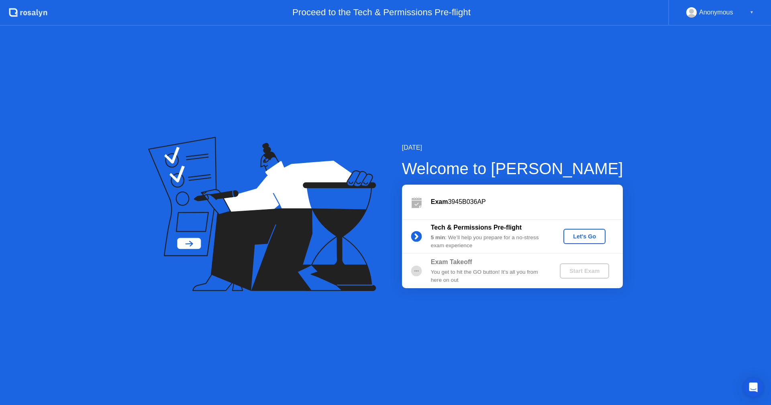
click at [586, 237] on div "Let's Go" at bounding box center [584, 236] width 36 height 6
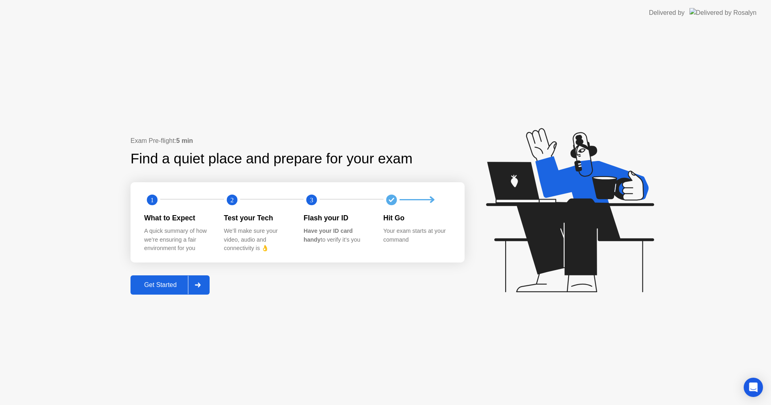
click at [156, 285] on div "Get Started" at bounding box center [160, 284] width 55 height 7
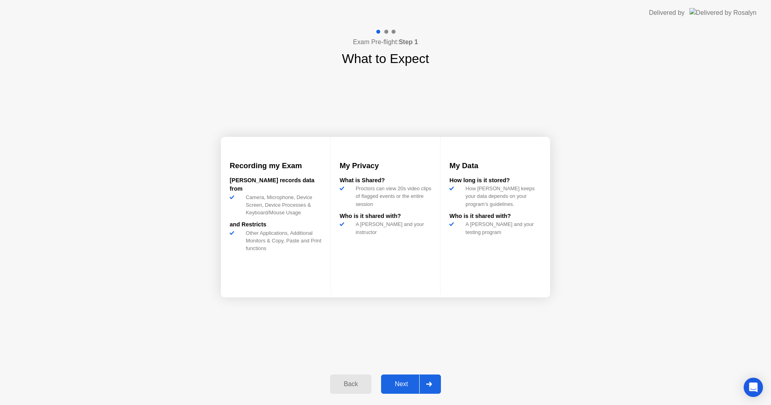
click at [403, 384] on div "Next" at bounding box center [401, 384] width 36 height 7
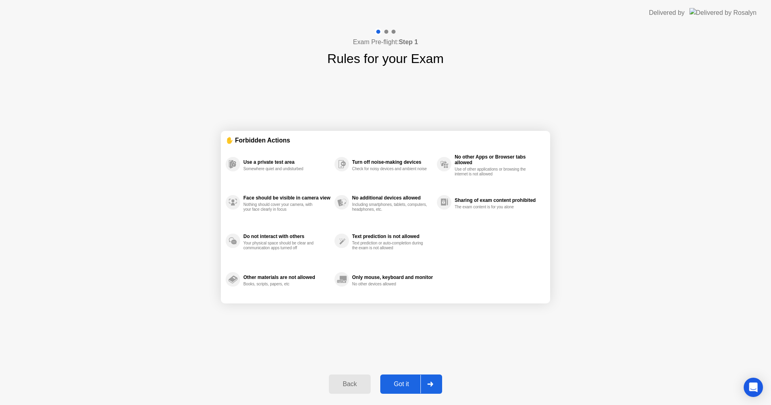
click at [401, 384] on div "Got it" at bounding box center [402, 384] width 38 height 7
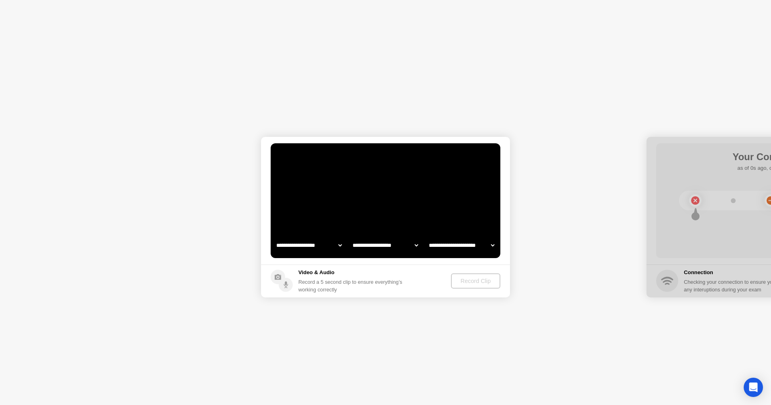
select select "**********"
select select "*******"
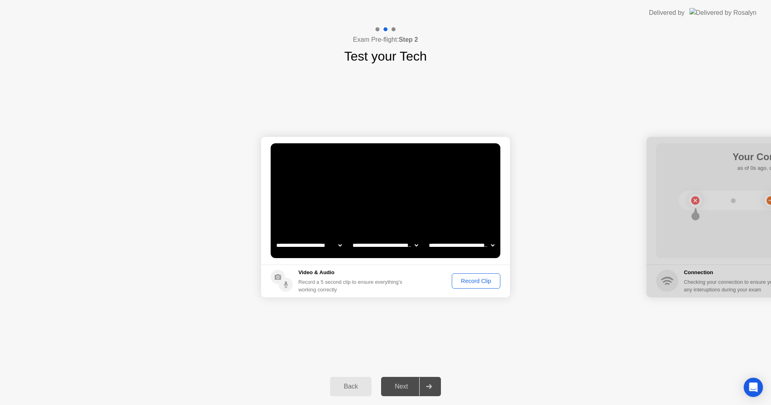
click at [473, 283] on div "Record Clip" at bounding box center [475, 281] width 43 height 6
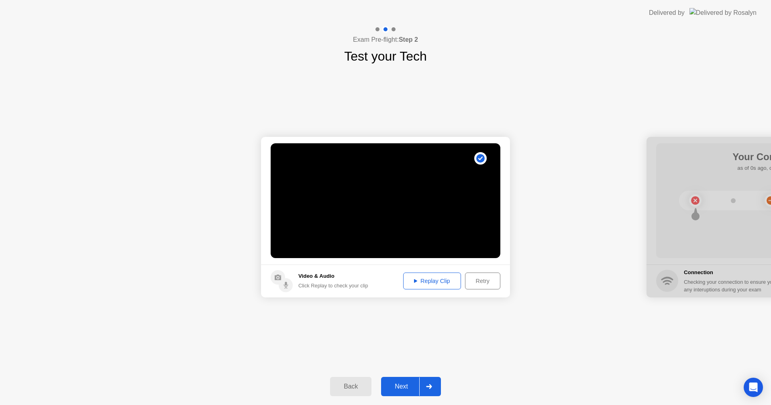
click at [432, 281] on div "Replay Clip" at bounding box center [432, 281] width 52 height 6
click at [483, 284] on div "Retry" at bounding box center [483, 281] width 30 height 6
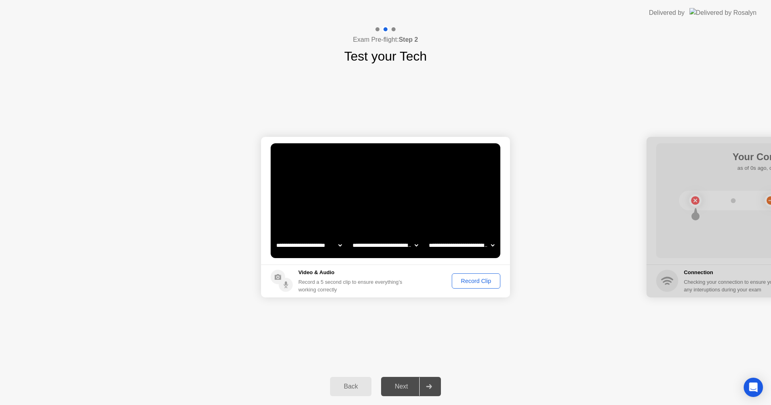
click at [473, 281] on div "Record Clip" at bounding box center [475, 281] width 43 height 6
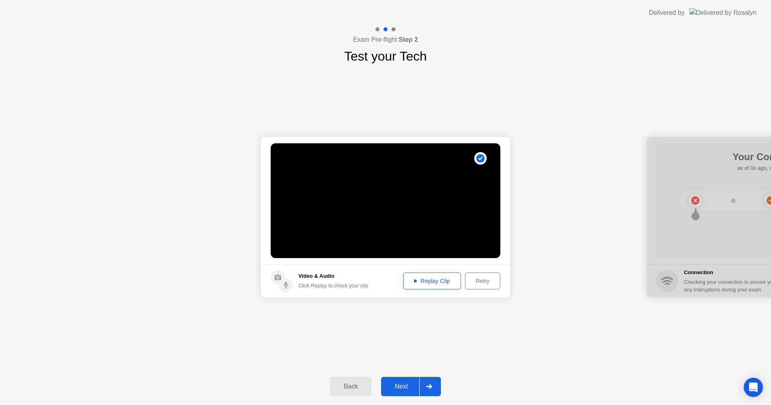
click at [442, 280] on div "Replay Clip" at bounding box center [432, 281] width 52 height 6
click at [477, 281] on div "Retry" at bounding box center [483, 281] width 30 height 6
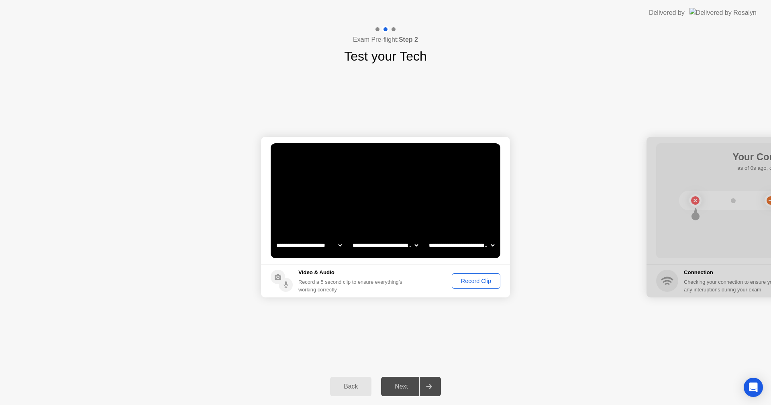
click at [467, 281] on div "Record Clip" at bounding box center [475, 281] width 43 height 6
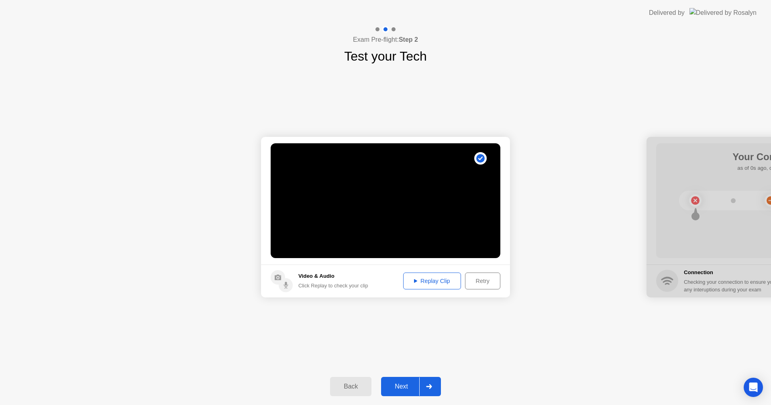
click at [427, 283] on div "Replay Clip" at bounding box center [432, 281] width 52 height 6
click at [407, 389] on div "Next" at bounding box center [401, 386] width 36 height 7
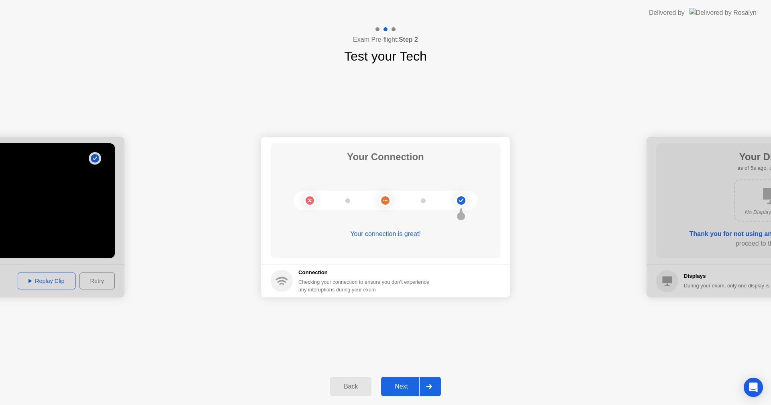
click at [401, 387] on div "Next" at bounding box center [401, 386] width 36 height 7
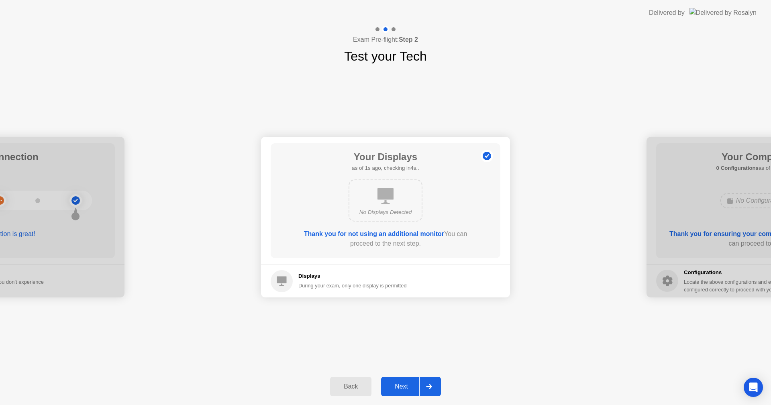
click at [401, 387] on div "Next" at bounding box center [401, 386] width 36 height 7
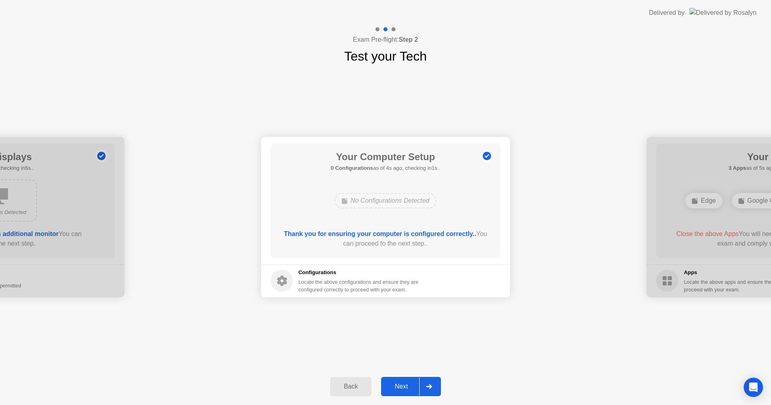
click at [404, 386] on div "Next" at bounding box center [401, 386] width 36 height 7
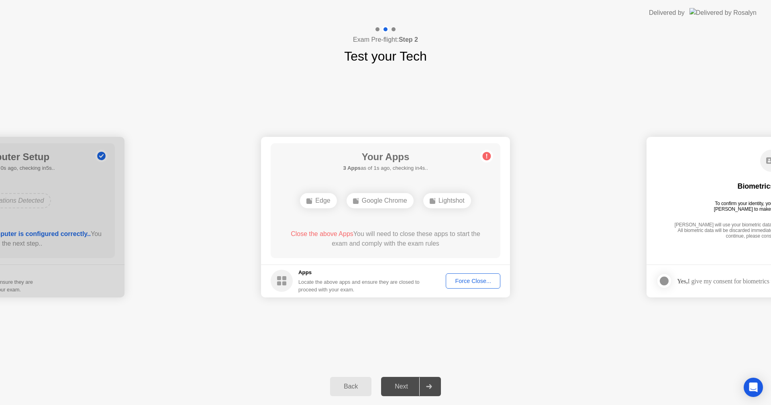
click at [471, 279] on div "Force Close..." at bounding box center [472, 281] width 49 height 6
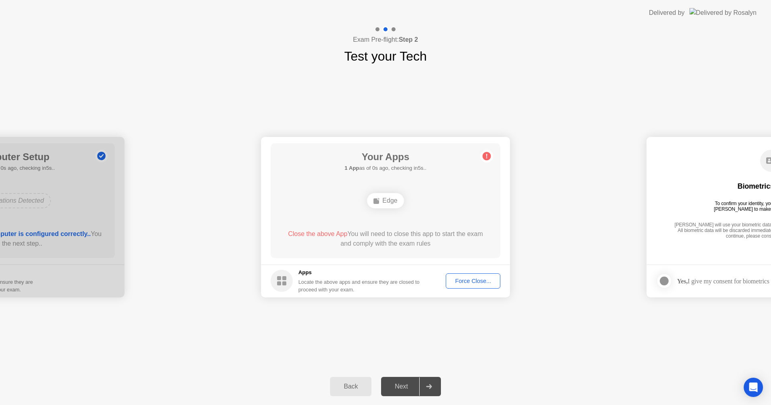
click at [466, 279] on div "Force Close..." at bounding box center [472, 281] width 49 height 6
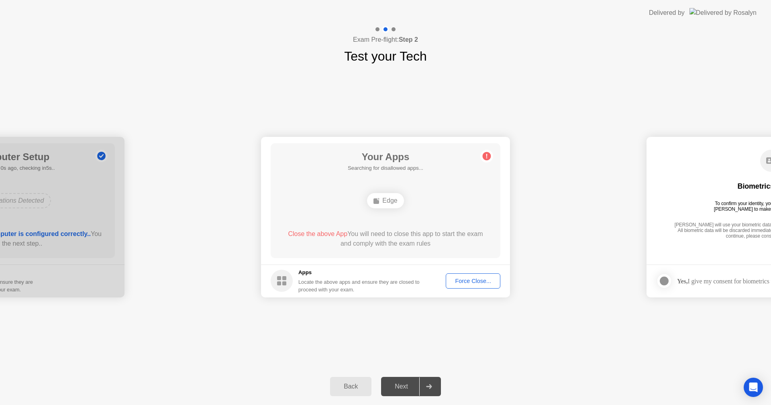
click at [464, 283] on div "Force Close..." at bounding box center [472, 281] width 49 height 6
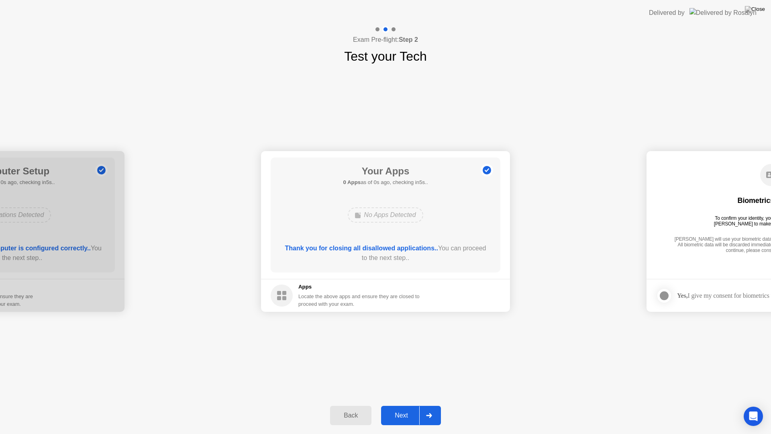
click at [400, 405] on button "Next" at bounding box center [411, 414] width 60 height 19
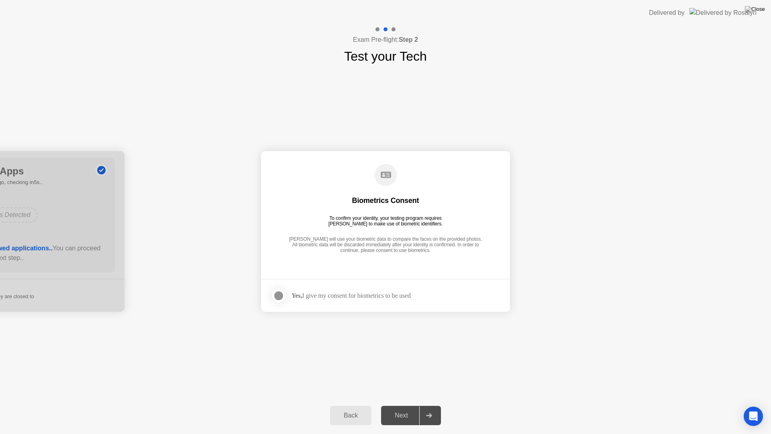
click at [279, 296] on div at bounding box center [279, 296] width 10 height 10
click at [405, 405] on div "Next" at bounding box center [401, 414] width 36 height 7
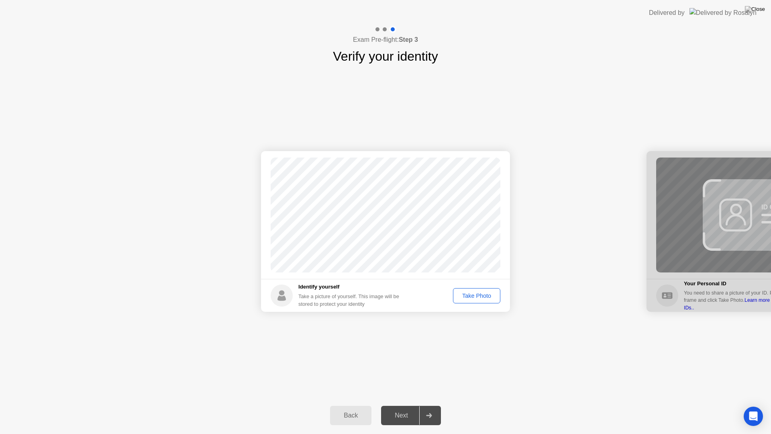
click at [474, 294] on div "Take Photo" at bounding box center [477, 295] width 42 height 6
click at [479, 296] on div "Retake" at bounding box center [481, 295] width 31 height 6
click at [465, 295] on div "Take Photo" at bounding box center [477, 295] width 42 height 6
click at [470, 295] on div "Retake" at bounding box center [481, 295] width 31 height 6
click at [470, 295] on div "Take Photo" at bounding box center [477, 295] width 42 height 6
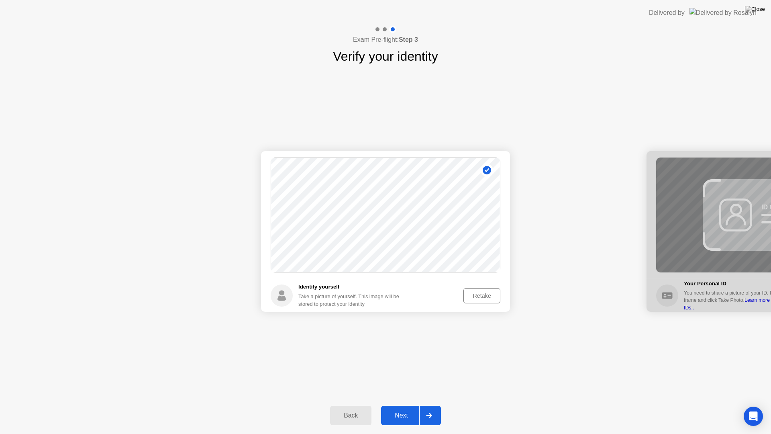
click at [480, 295] on div "Retake" at bounding box center [481, 295] width 31 height 6
click at [476, 299] on div "Take Photo" at bounding box center [477, 295] width 42 height 6
click at [487, 294] on div "Retake" at bounding box center [481, 295] width 31 height 6
click at [488, 292] on div "Take Photo" at bounding box center [477, 295] width 42 height 6
click at [396, 405] on div "Next" at bounding box center [401, 414] width 36 height 7
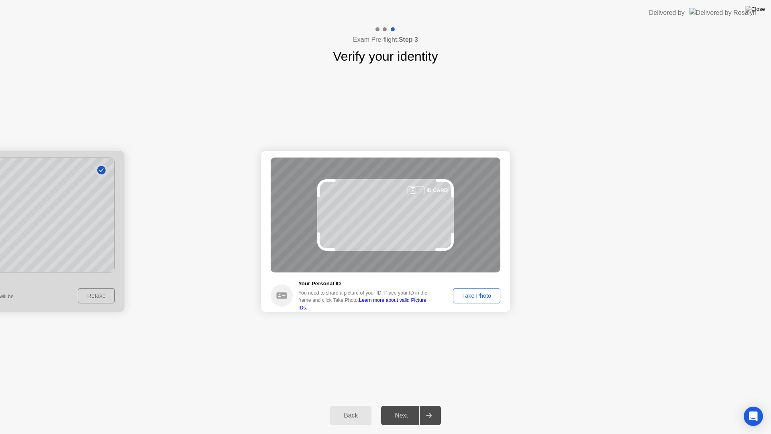
click at [478, 295] on div "Take Photo" at bounding box center [477, 295] width 42 height 6
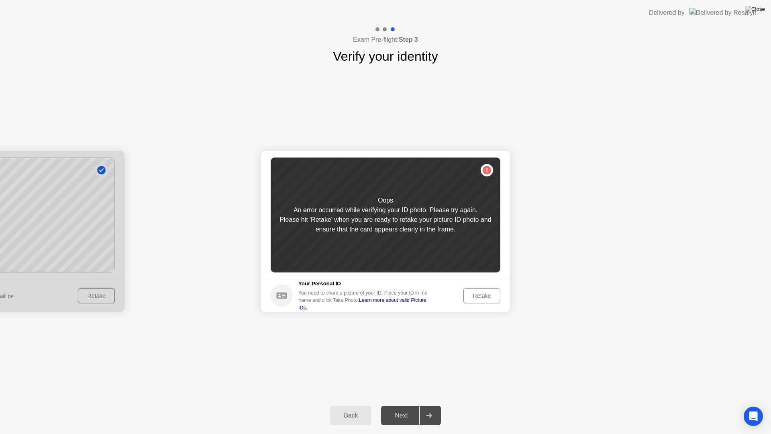
click at [482, 293] on div "Retake" at bounding box center [481, 295] width 31 height 6
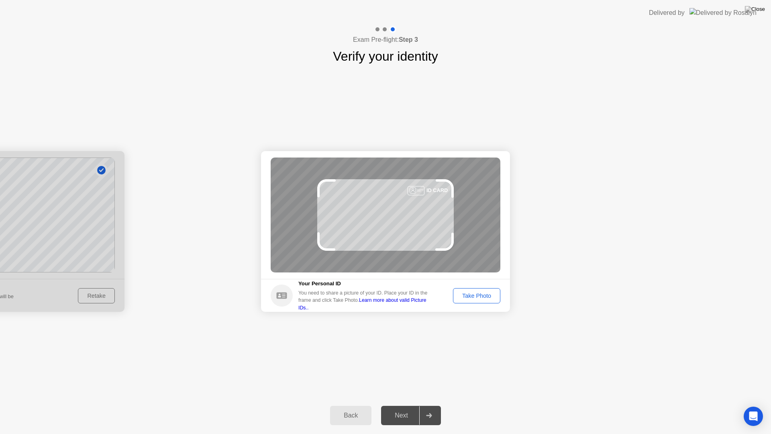
click at [472, 298] on div "Take Photo" at bounding box center [477, 295] width 42 height 6
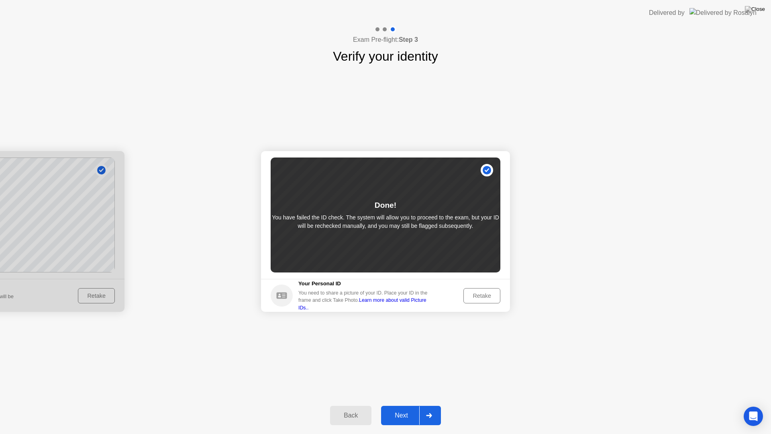
click at [476, 295] on div "Retake" at bounding box center [481, 295] width 31 height 6
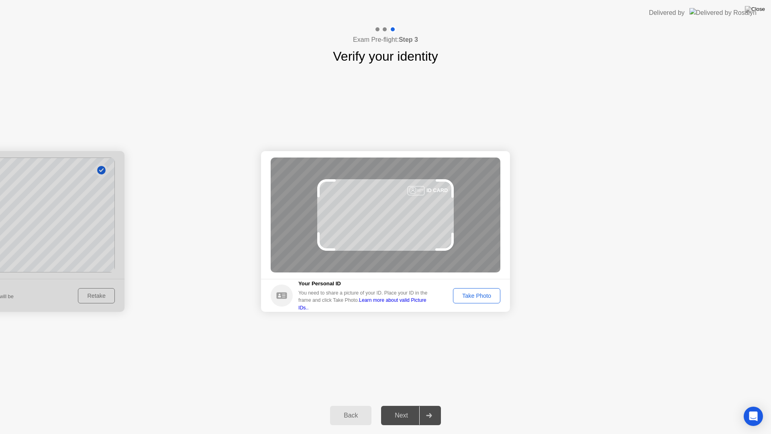
click at [475, 298] on div "Take Photo" at bounding box center [477, 295] width 42 height 6
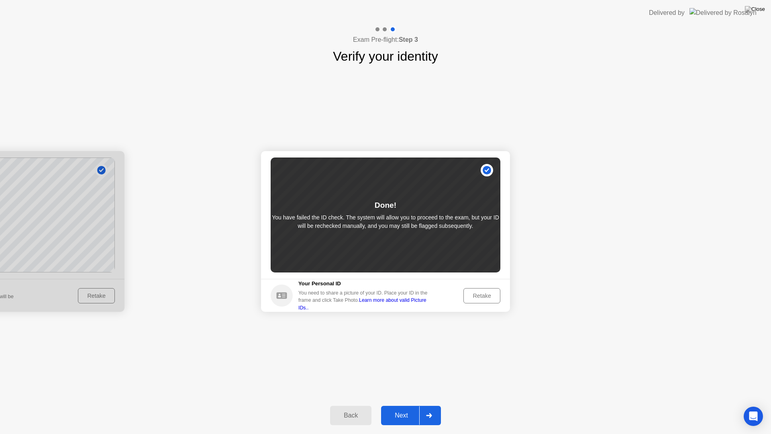
click at [349, 405] on div "Back" at bounding box center [350, 414] width 37 height 7
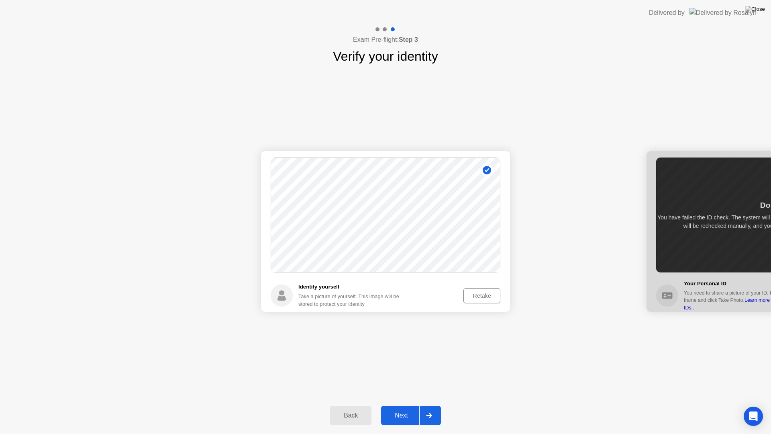
click at [348, 405] on div "Back" at bounding box center [350, 414] width 37 height 7
select select "**********"
select select "*******"
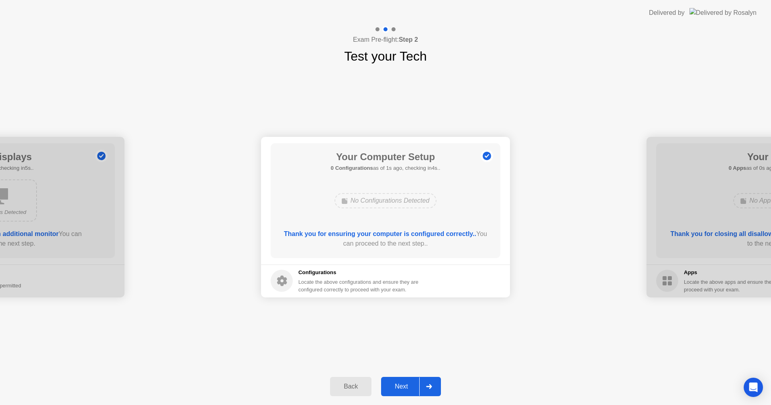
click at [347, 390] on div "Back" at bounding box center [350, 386] width 37 height 7
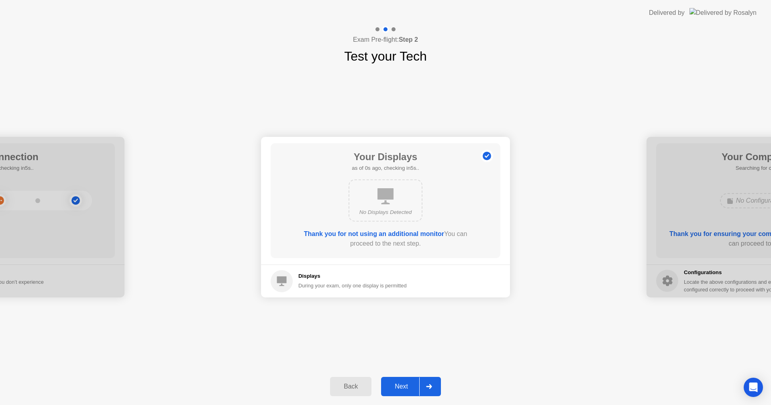
click at [346, 387] on div "Back" at bounding box center [350, 386] width 37 height 7
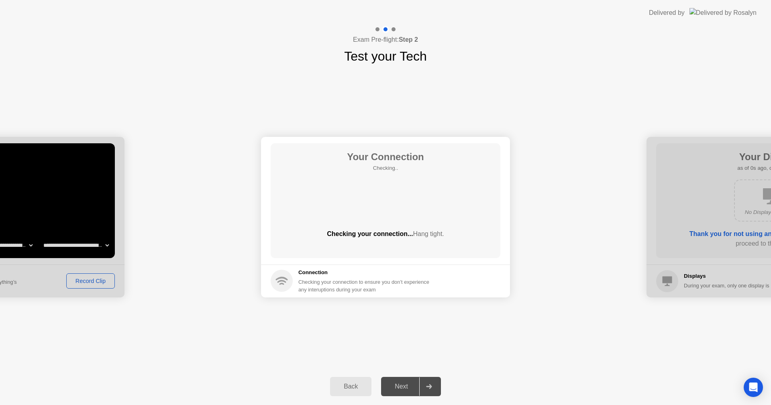
click at [346, 387] on div "Back" at bounding box center [350, 386] width 37 height 7
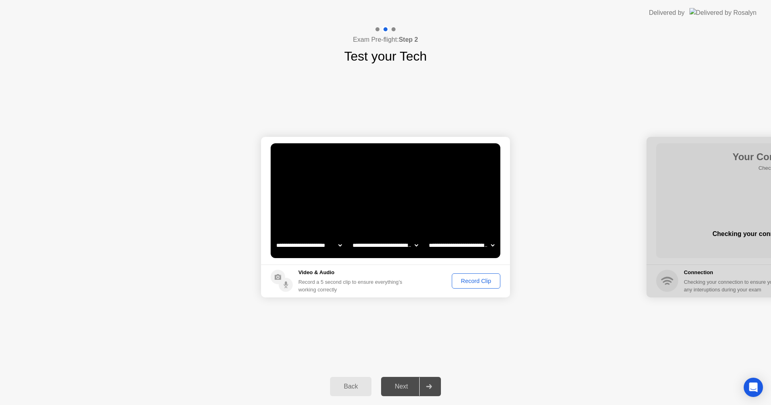
click at [346, 387] on div "Back" at bounding box center [350, 386] width 37 height 7
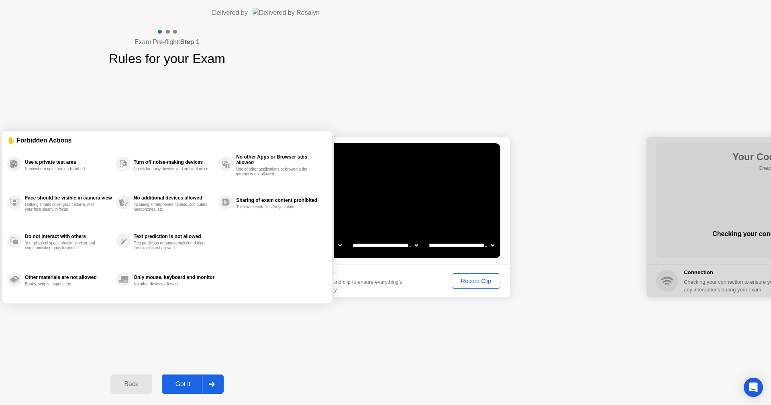
click at [149, 387] on div "Back" at bounding box center [131, 384] width 37 height 7
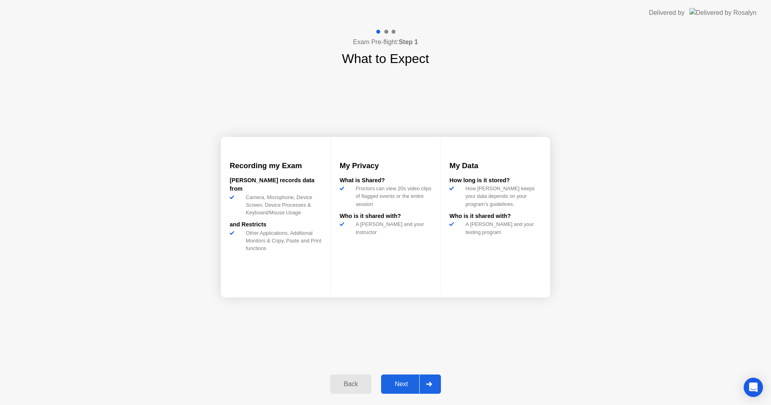
click at [347, 386] on div "Back" at bounding box center [350, 384] width 37 height 7
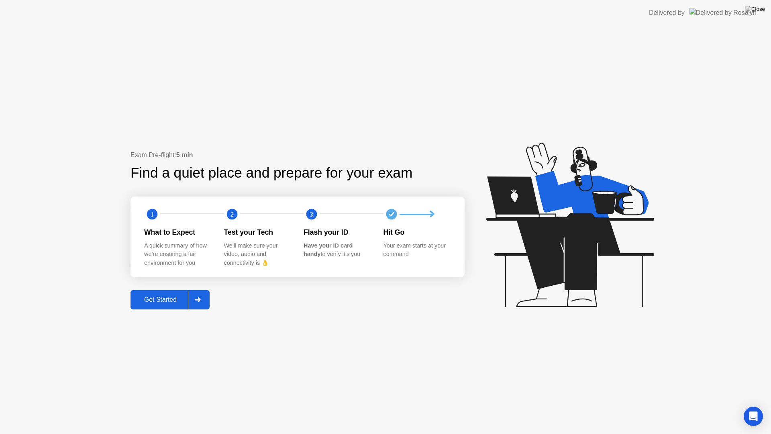
click at [161, 300] on div "Get Started" at bounding box center [160, 299] width 55 height 7
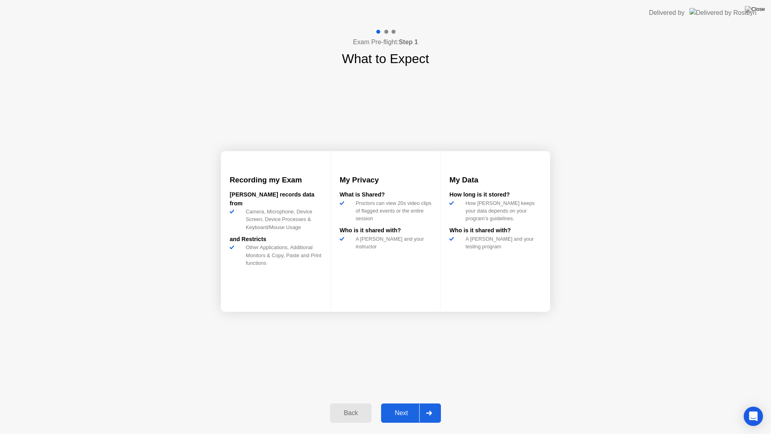
click at [399, 405] on div "Next" at bounding box center [401, 412] width 36 height 7
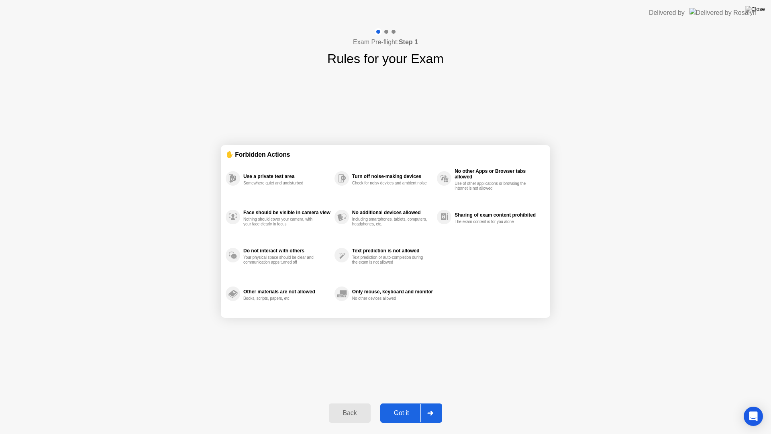
click at [399, 405] on div "Got it" at bounding box center [402, 412] width 38 height 7
select select "**********"
select select "*******"
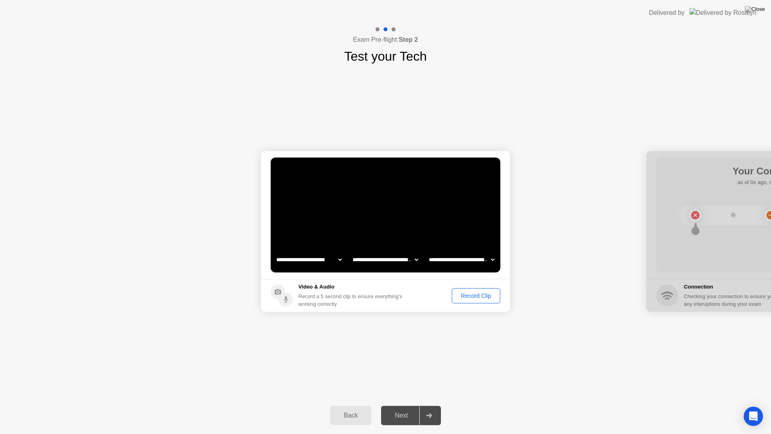
click at [465, 293] on div "Record Clip" at bounding box center [475, 295] width 43 height 6
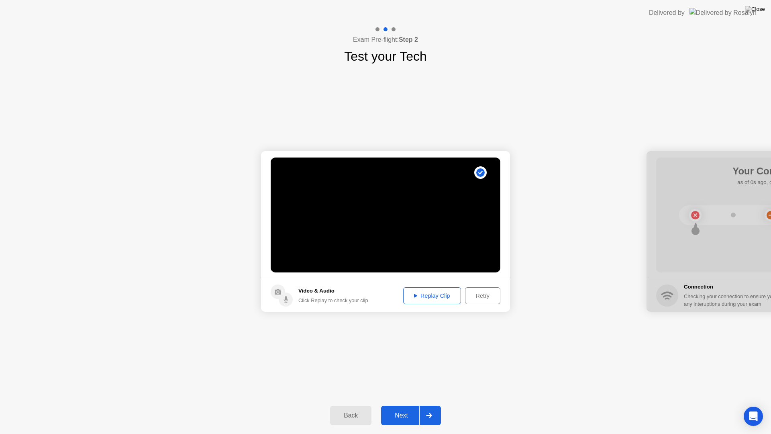
click at [438, 298] on div "Replay Clip" at bounding box center [432, 295] width 52 height 6
click at [402, 405] on div "Next" at bounding box center [401, 414] width 36 height 7
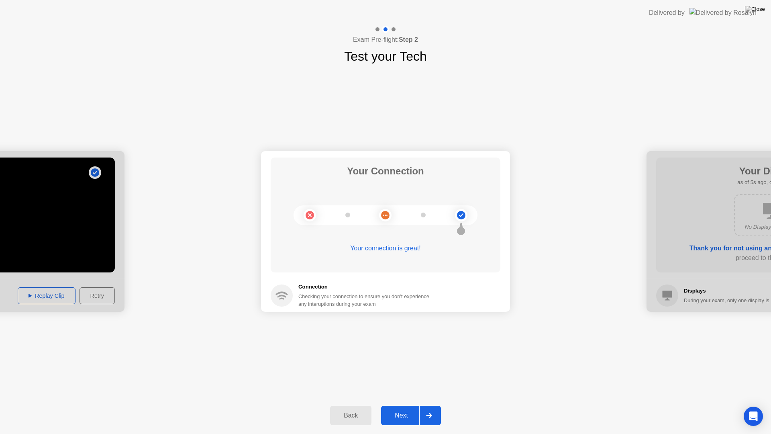
click at [402, 405] on div "Next" at bounding box center [401, 414] width 36 height 7
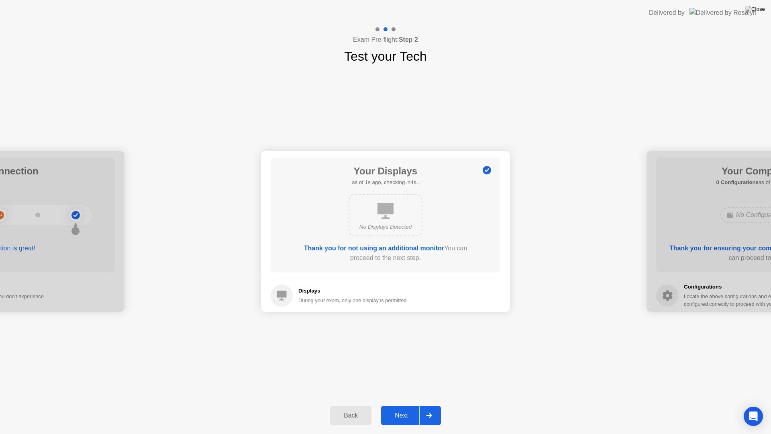
click at [401, 405] on div "Next" at bounding box center [401, 414] width 36 height 7
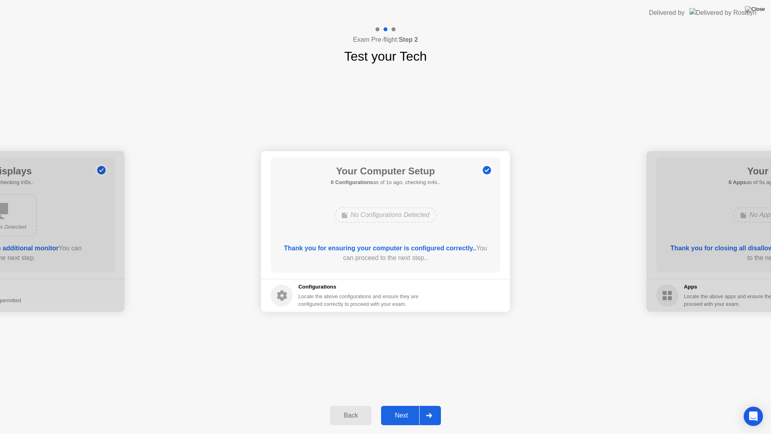
click at [395, 405] on div "Next" at bounding box center [401, 414] width 36 height 7
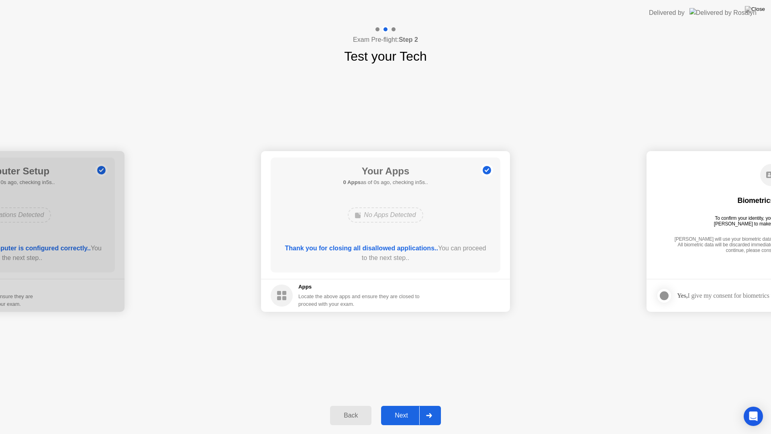
click at [395, 405] on div "Next" at bounding box center [401, 414] width 36 height 7
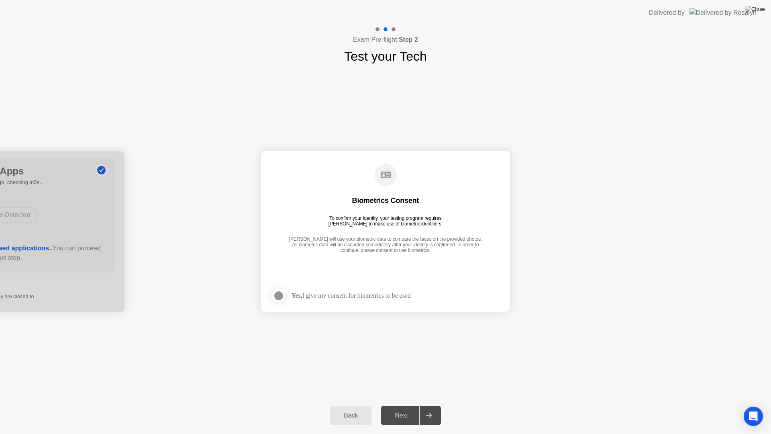
click at [395, 405] on div "Next" at bounding box center [401, 414] width 36 height 7
click at [279, 294] on div at bounding box center [279, 296] width 10 height 10
click at [397, 405] on div "Next" at bounding box center [401, 414] width 36 height 7
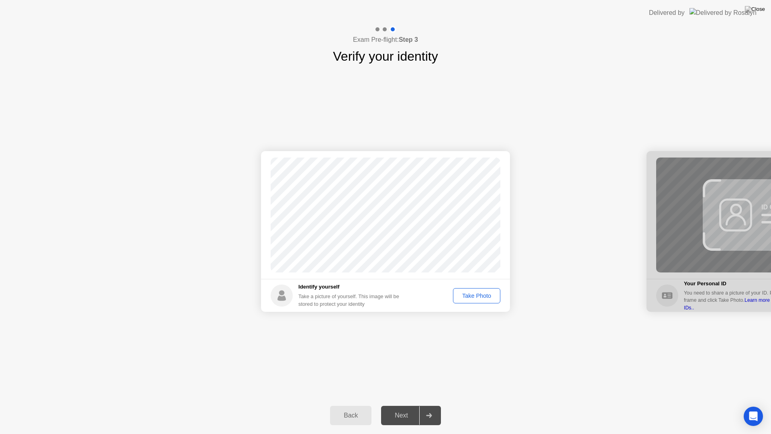
click at [474, 295] on div "Take Photo" at bounding box center [477, 295] width 42 height 6
click at [401, 405] on div "Next" at bounding box center [401, 414] width 36 height 7
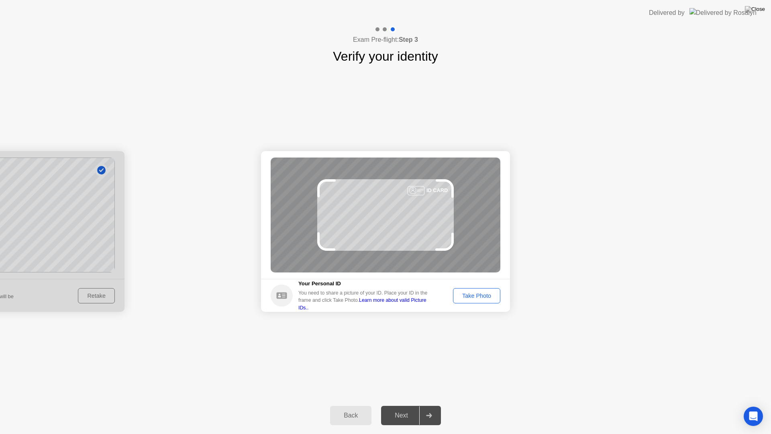
click at [472, 295] on div "Take Photo" at bounding box center [477, 295] width 42 height 6
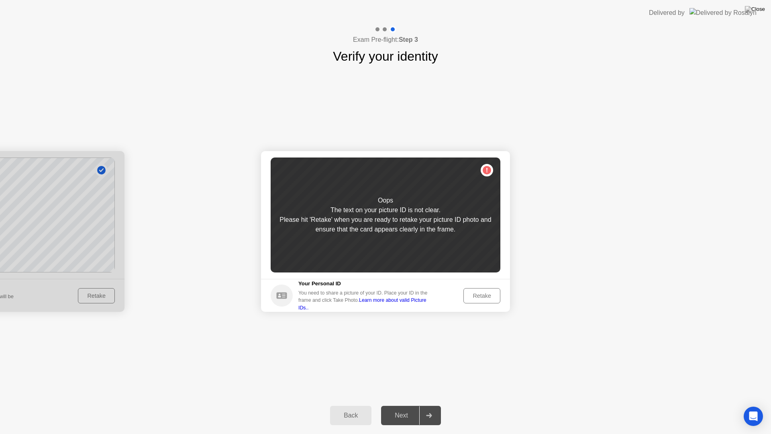
click at [475, 295] on div "Retake" at bounding box center [481, 295] width 31 height 6
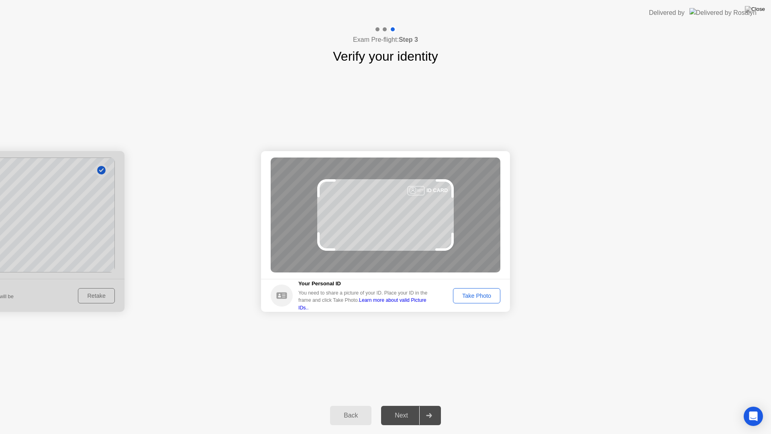
click at [476, 295] on div "Take Photo" at bounding box center [477, 295] width 42 height 6
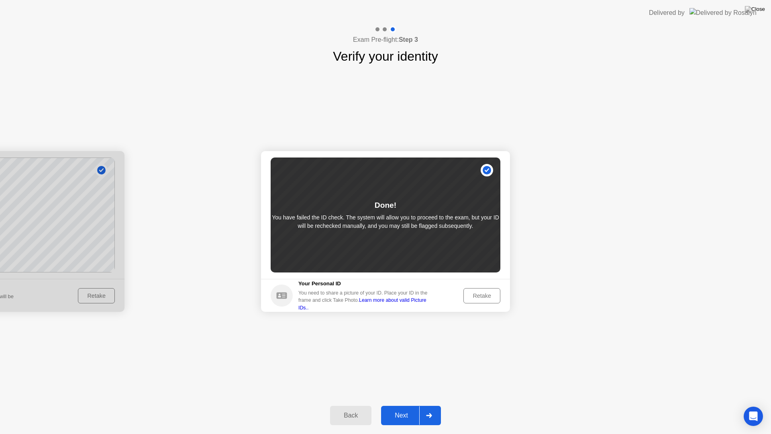
click at [480, 295] on div "Retake" at bounding box center [481, 295] width 31 height 6
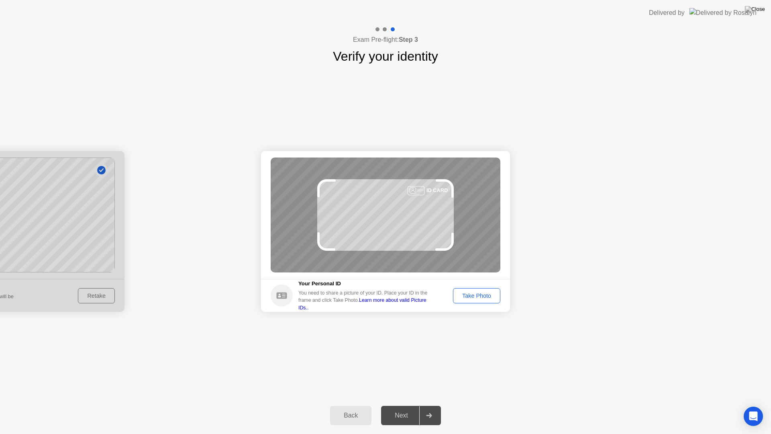
click at [480, 295] on div "Take Photo" at bounding box center [477, 295] width 42 height 6
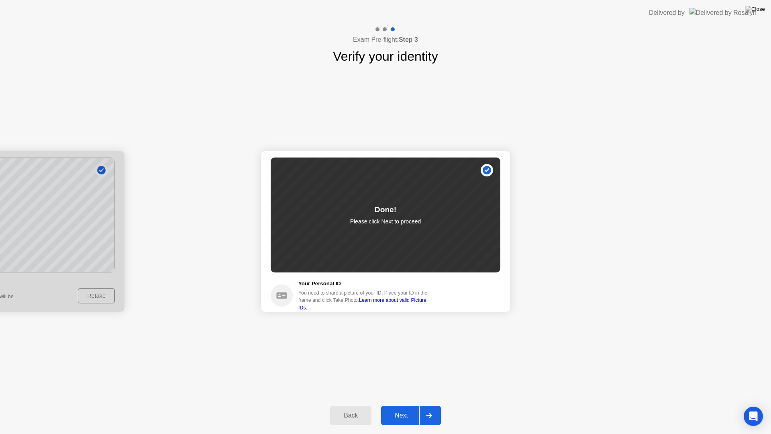
click at [401, 405] on div "Next" at bounding box center [401, 414] width 36 height 7
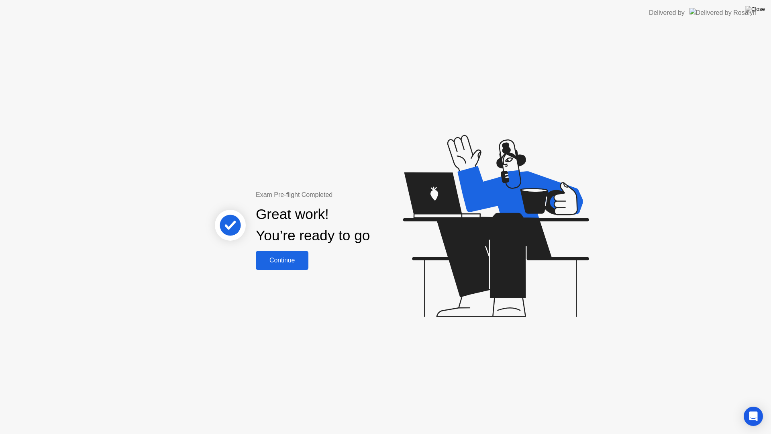
click at [289, 264] on div "Continue" at bounding box center [282, 259] width 48 height 7
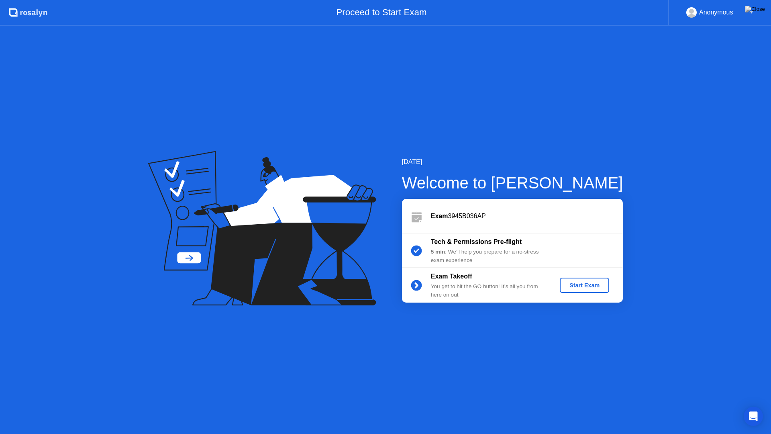
click at [576, 283] on div "Start Exam" at bounding box center [584, 285] width 43 height 6
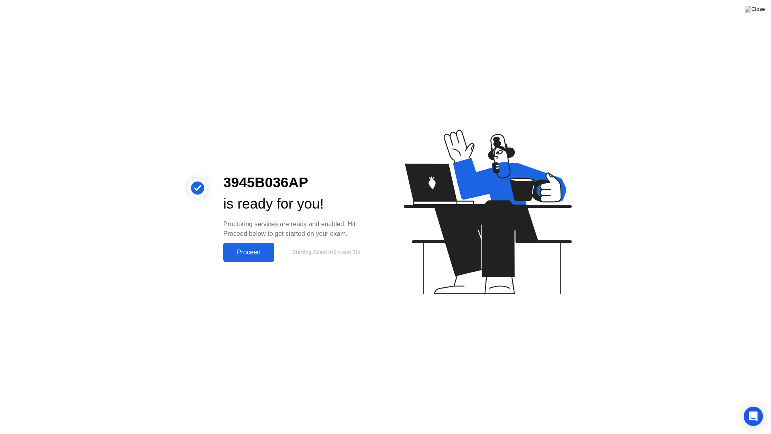
click at [247, 251] on div "Proceed" at bounding box center [249, 251] width 46 height 7
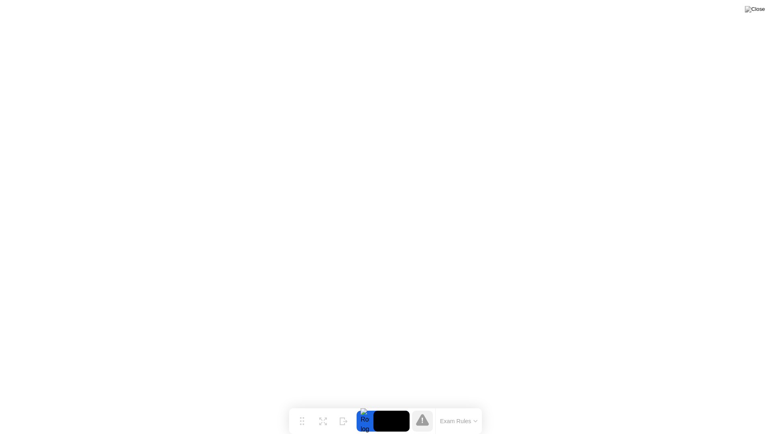
click at [422, 405] on icon at bounding box center [421, 419] width 1 height 5
click at [303, 405] on icon at bounding box center [302, 417] width 4 height 8
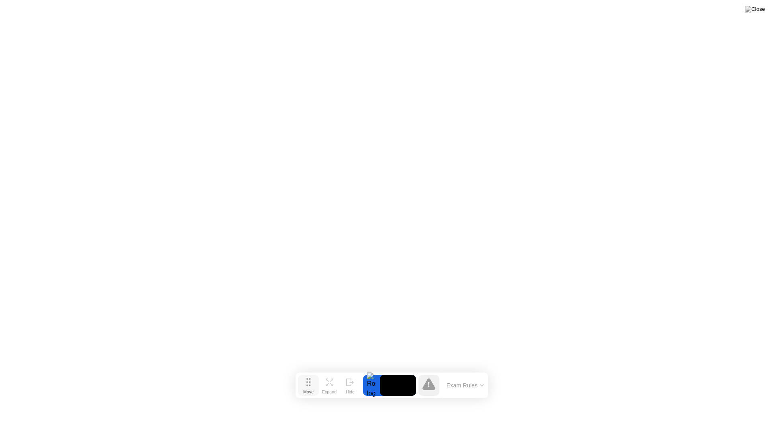
drag, startPoint x: 301, startPoint y: 423, endPoint x: 308, endPoint y: 388, distance: 36.3
click at [308, 389] on div "Move" at bounding box center [308, 391] width 10 height 5
click at [328, 385] on icon at bounding box center [330, 382] width 8 height 8
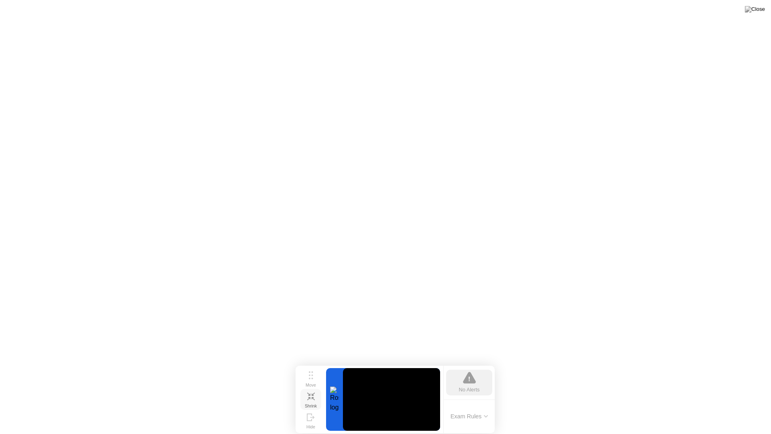
click at [310, 397] on icon at bounding box center [311, 396] width 8 height 8
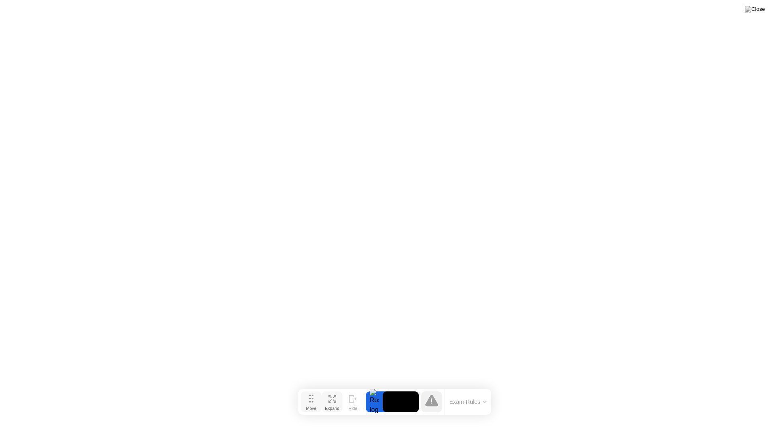
drag, startPoint x: 307, startPoint y: 383, endPoint x: 309, endPoint y: 399, distance: 16.7
click at [309, 399] on icon at bounding box center [311, 398] width 4 height 8
